Goal: Information Seeking & Learning: Find specific fact

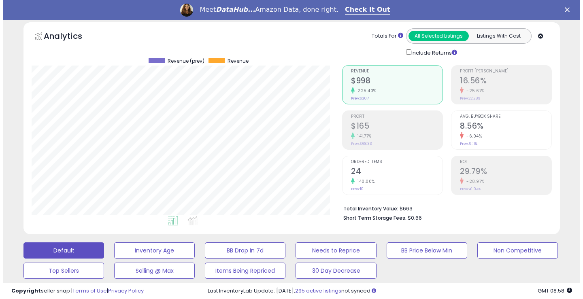
scroll to position [121, 0]
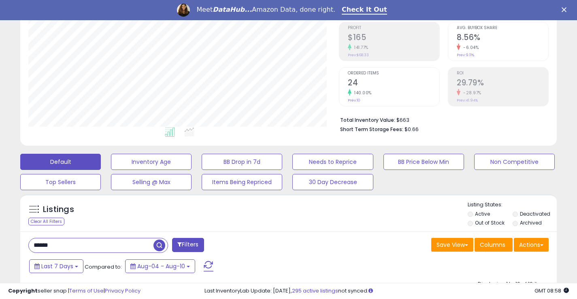
click at [58, 244] on input "******" at bounding box center [91, 245] width 125 height 14
type input "****"
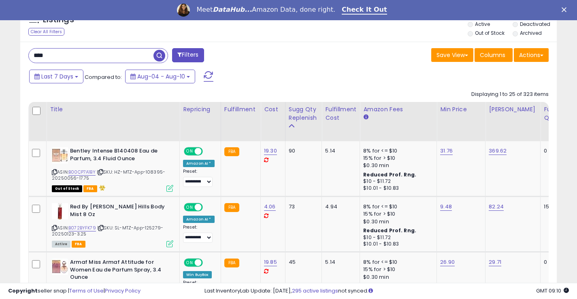
scroll to position [324, 0]
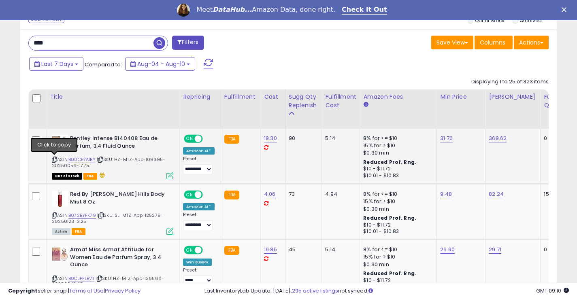
click at [53, 161] on icon at bounding box center [54, 159] width 5 height 4
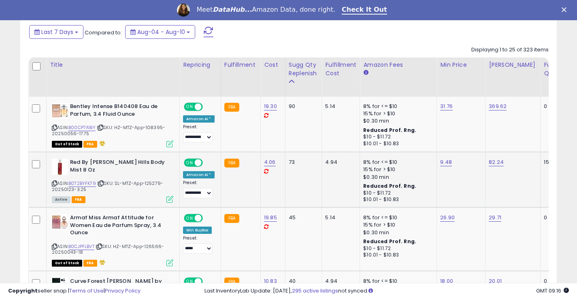
scroll to position [405, 0]
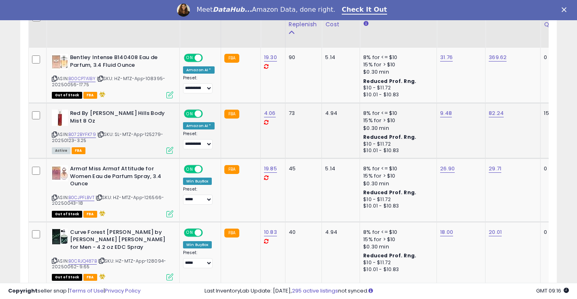
click at [53, 137] on span "| SKU: SL-MTZ-App-125279-20250123-3.25" at bounding box center [107, 137] width 111 height 12
click at [56, 133] on icon at bounding box center [54, 134] width 5 height 4
click at [52, 198] on icon at bounding box center [54, 197] width 5 height 4
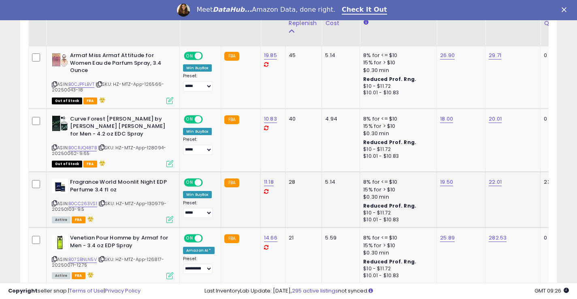
scroll to position [526, 0]
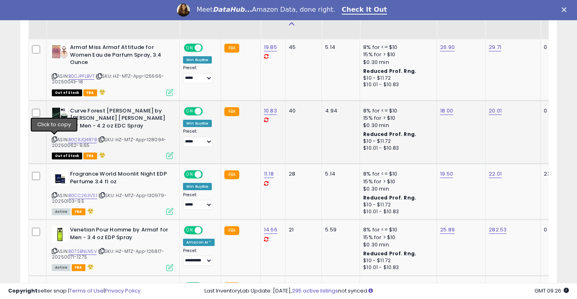
click at [55, 140] on icon at bounding box center [54, 139] width 5 height 4
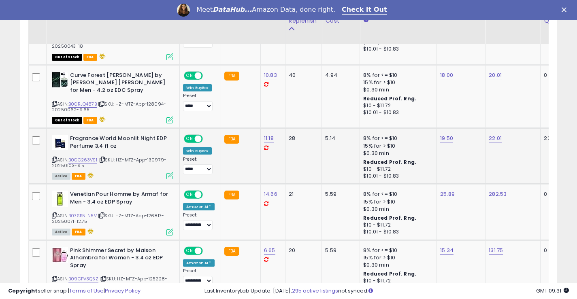
scroll to position [567, 0]
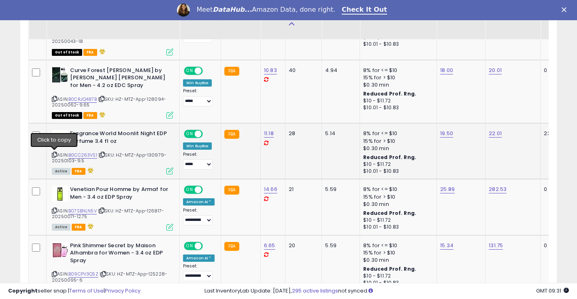
click at [53, 156] on icon at bounding box center [54, 155] width 5 height 4
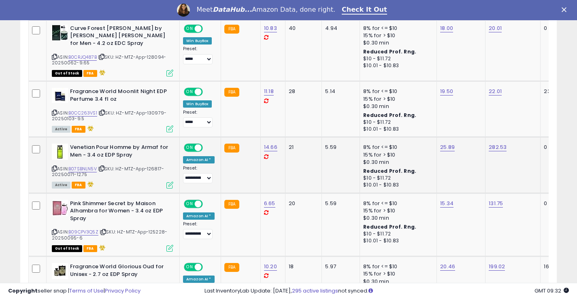
scroll to position [648, 0]
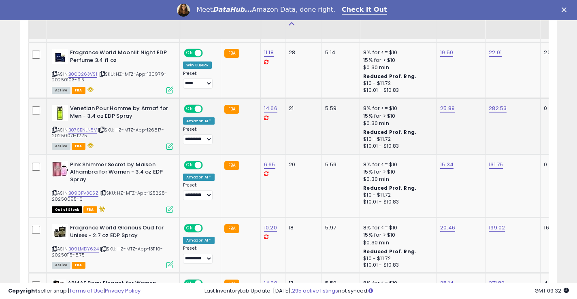
click at [53, 130] on icon at bounding box center [54, 129] width 5 height 4
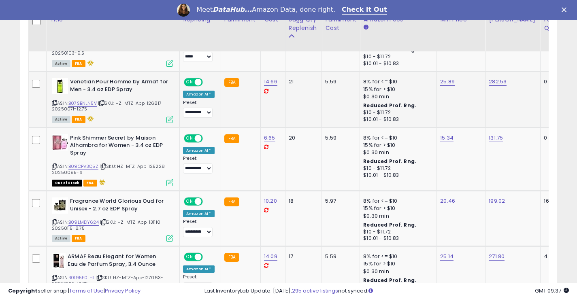
scroll to position [688, 0]
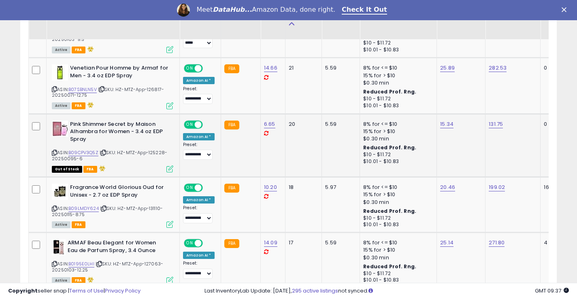
click at [54, 151] on icon at bounding box center [54, 153] width 5 height 4
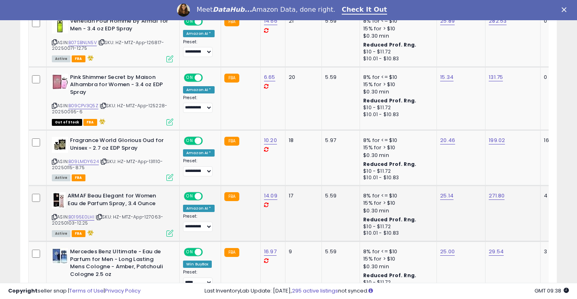
scroll to position [769, 0]
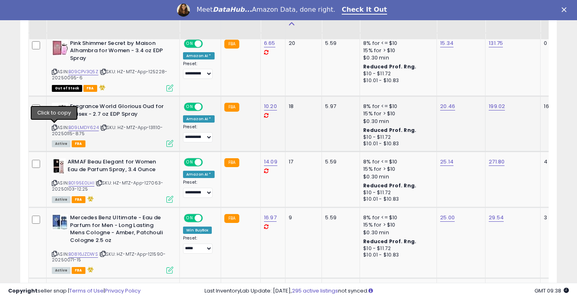
click at [54, 127] on icon at bounding box center [54, 127] width 5 height 4
click at [53, 180] on div "ASIN: B0195E0LHI | SKU: HZ-MTZ-App-127063-20250103-12.25 Active FBA" at bounding box center [112, 180] width 121 height 44
click at [55, 183] on icon at bounding box center [54, 183] width 5 height 4
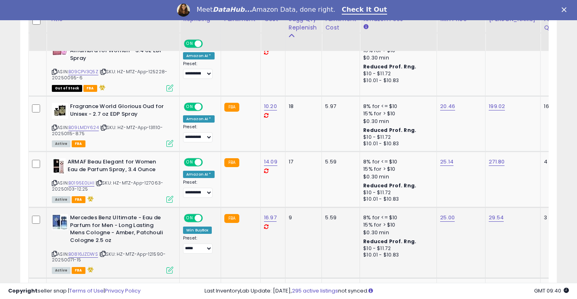
scroll to position [850, 0]
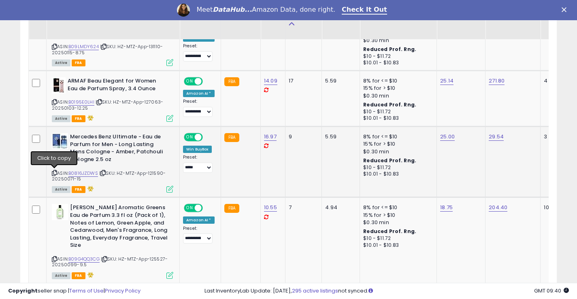
click at [54, 174] on icon at bounding box center [54, 173] width 5 height 4
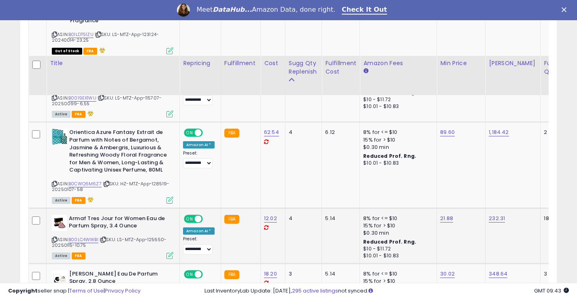
scroll to position [1336, 0]
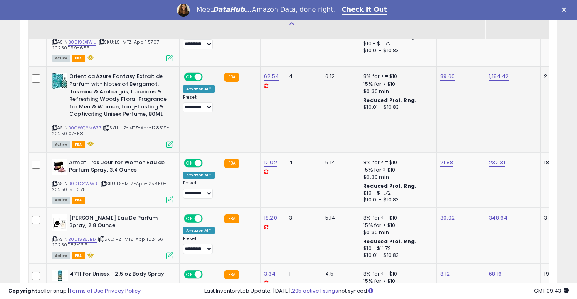
click at [54, 126] on icon at bounding box center [54, 128] width 5 height 4
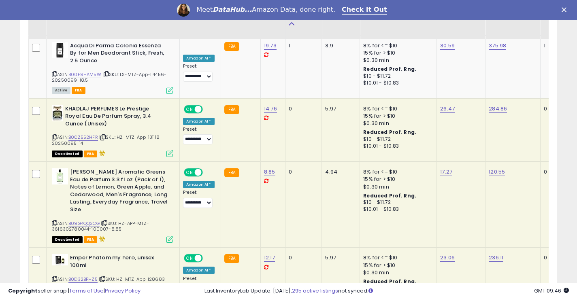
scroll to position [1796, 0]
